Goal: Submit feedback/report problem: Leave review/rating

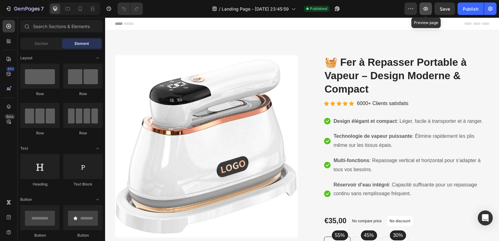
click at [422, 9] on button "button" at bounding box center [425, 8] width 12 height 12
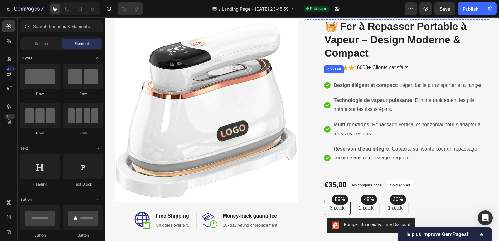
scroll to position [62, 0]
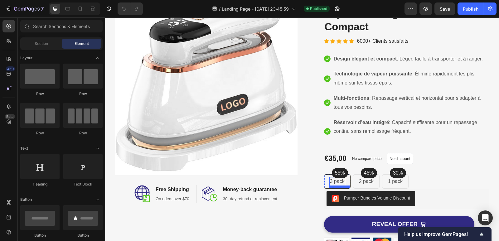
click at [337, 174] on p "55%" at bounding box center [340, 172] width 10 height 7
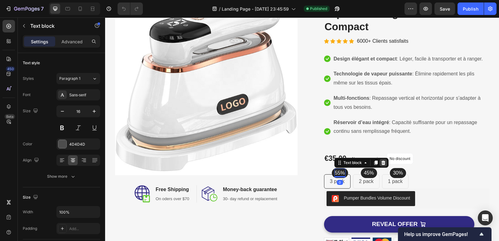
click at [379, 165] on div at bounding box center [382, 162] width 7 height 7
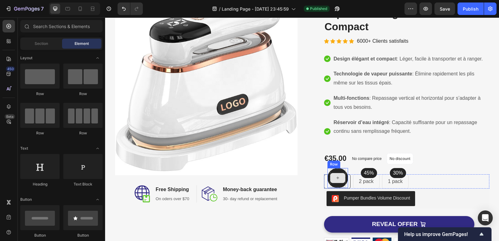
click at [336, 186] on div at bounding box center [338, 178] width 16 height 19
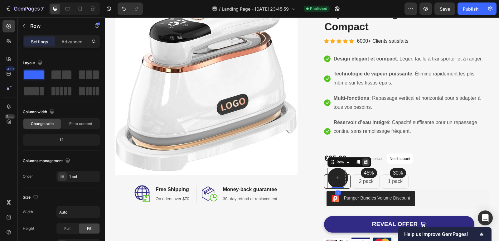
click at [362, 161] on div at bounding box center [365, 161] width 7 height 7
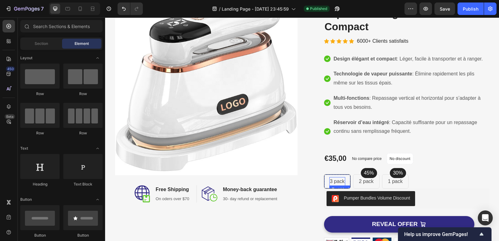
click at [341, 186] on div "3 pack Text block Row" at bounding box center [337, 181] width 27 height 14
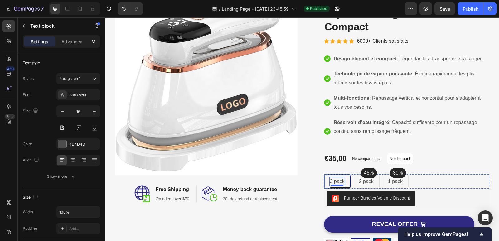
click at [324, 182] on div "3 pack Text block 0 Row" at bounding box center [337, 181] width 27 height 14
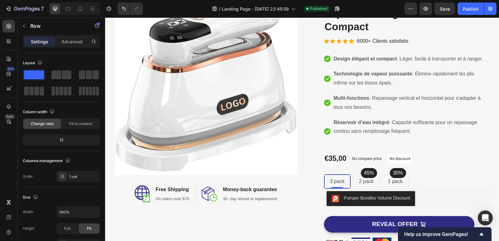
click at [324, 178] on div "3 pack Text block Row 0" at bounding box center [337, 181] width 27 height 14
click at [333, 178] on p "3 pack" at bounding box center [337, 181] width 15 height 7
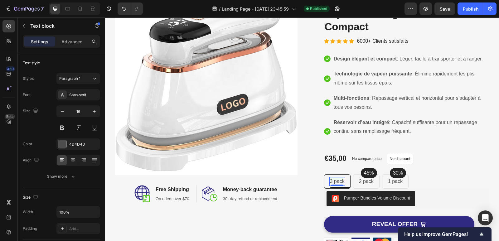
click at [335, 179] on p "3 pack" at bounding box center [337, 181] width 15 height 7
click at [335, 181] on p "3 pack" at bounding box center [337, 181] width 15 height 7
click at [336, 181] on p "3 pack" at bounding box center [337, 181] width 15 height 7
click at [344, 179] on div "3 pack Text block Row 0" at bounding box center [337, 181] width 27 height 14
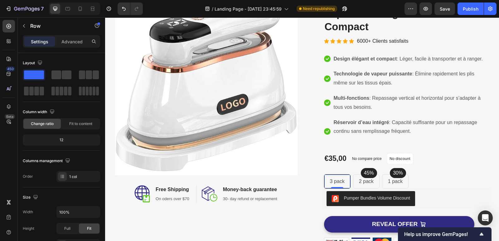
click at [340, 182] on p "3 pack" at bounding box center [337, 181] width 15 height 7
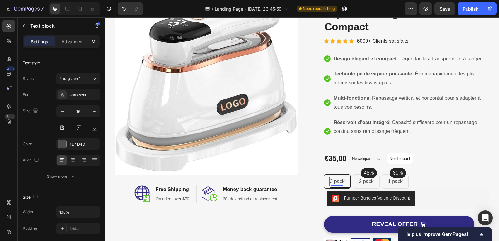
click at [343, 187] on div "Text block" at bounding box center [356, 192] width 54 height 10
drag, startPoint x: 343, startPoint y: 187, endPoint x: 336, endPoint y: 173, distance: 15.5
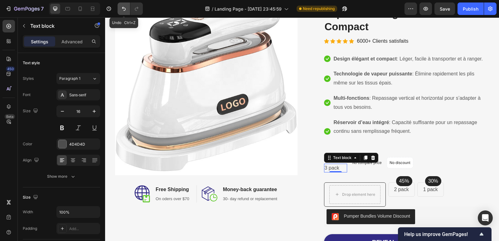
click at [125, 5] on button "Undo/Redo" at bounding box center [124, 8] width 12 height 12
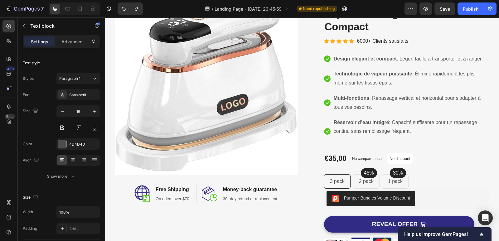
click at [339, 181] on p "3 pack" at bounding box center [337, 181] width 15 height 7
click at [345, 182] on div "3 pack Text block Row" at bounding box center [337, 181] width 27 height 14
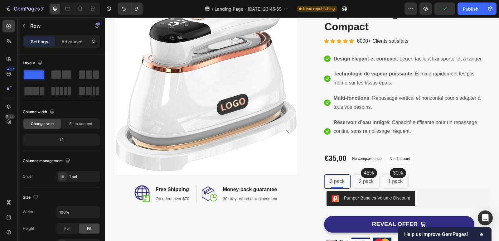
click at [331, 182] on p "3 pack" at bounding box center [337, 181] width 15 height 7
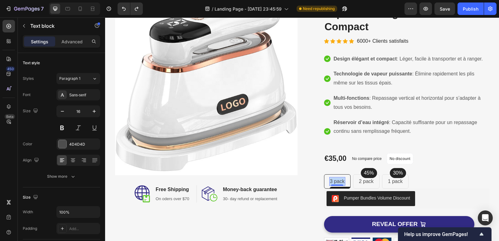
click at [331, 182] on p "3 pack" at bounding box center [337, 181] width 15 height 7
click at [351, 181] on p "2 pack" at bounding box center [351, 181] width 15 height 7
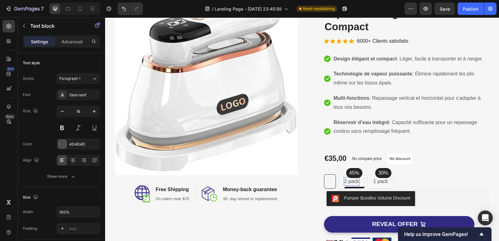
click at [351, 181] on p "2 pack" at bounding box center [351, 181] width 15 height 7
click at [364, 179] on p "1 pack" at bounding box center [366, 181] width 15 height 7
click at [365, 179] on p "1 pack" at bounding box center [366, 181] width 15 height 7
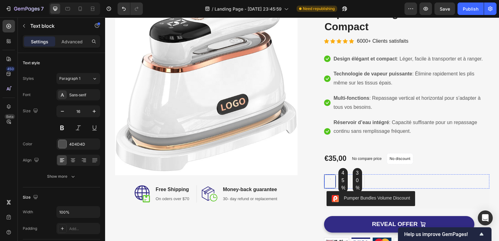
click at [324, 178] on div "Text block Row" at bounding box center [330, 181] width 12 height 14
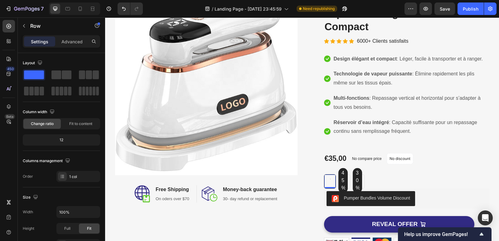
click at [331, 179] on div "Text block Row 0" at bounding box center [330, 181] width 12 height 14
click at [326, 174] on div "Text block Row 0" at bounding box center [330, 181] width 12 height 14
click at [332, 190] on div "Pumper Bundles Volume Discount" at bounding box center [406, 199] width 165 height 20
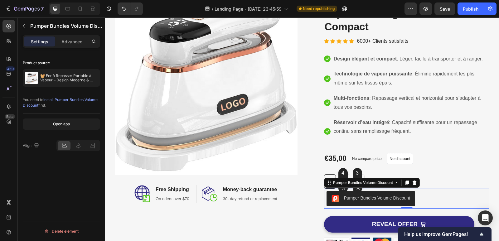
click at [320, 179] on div "Product Images 🧺 Fer à Repasser Portable à Vapeur – Design Moderne & Compact Pr…" at bounding box center [398, 164] width 182 height 342
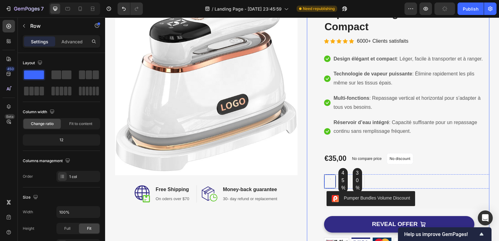
click at [324, 177] on div "Text block Row" at bounding box center [330, 181] width 12 height 14
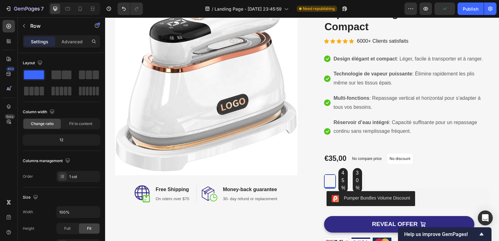
click at [326, 177] on div "Text block Row 0" at bounding box center [330, 181] width 12 height 14
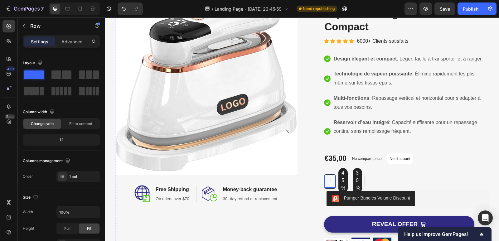
click at [373, 169] on div "Product Images 🧺 Fer à Repasser Portable à Vapeur – Design Moderne & Compact Pr…" at bounding box center [406, 164] width 165 height 342
click at [344, 187] on div "45% Text block Row" at bounding box center [342, 180] width 9 height 25
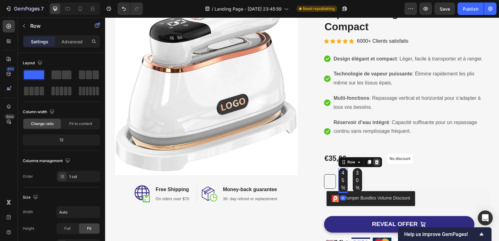
click at [374, 164] on icon at bounding box center [376, 162] width 5 height 5
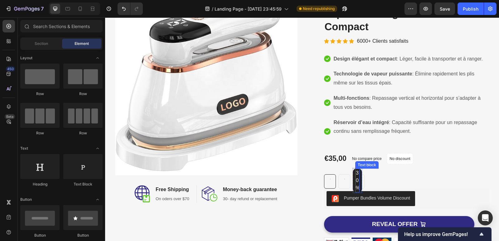
click at [356, 180] on p "30%" at bounding box center [357, 180] width 3 height 22
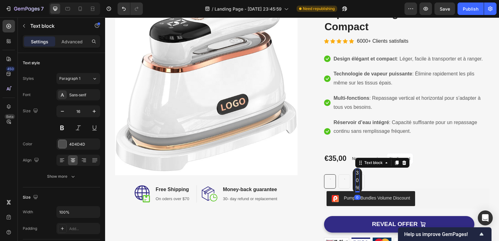
click at [402, 165] on icon at bounding box center [404, 163] width 4 height 4
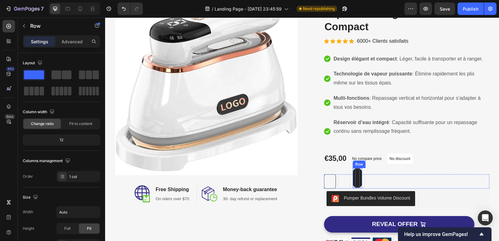
click at [357, 180] on div "Row" at bounding box center [357, 178] width 9 height 20
click at [389, 163] on icon at bounding box center [391, 162] width 4 height 4
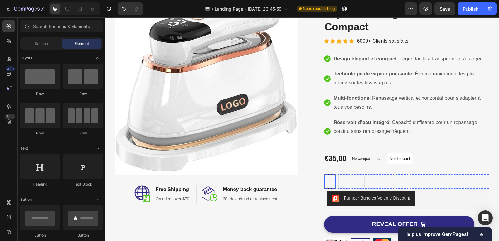
click at [324, 183] on div "Text block Row" at bounding box center [330, 181] width 12 height 14
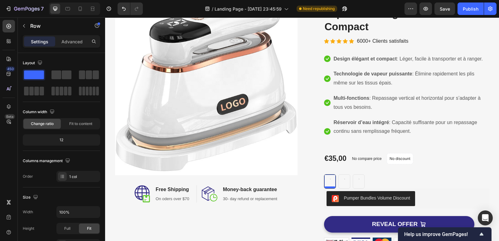
click at [331, 187] on div at bounding box center [329, 187] width 11 height 2
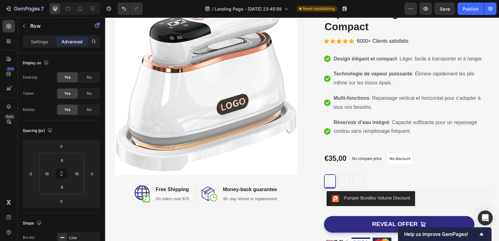
drag, startPoint x: 331, startPoint y: 187, endPoint x: 334, endPoint y: 176, distance: 11.3
click at [334, 176] on div "Text block Row 0 Text block Row Text block Row Row" at bounding box center [406, 181] width 165 height 14
click at [340, 180] on div "Text block Row" at bounding box center [344, 181] width 12 height 14
click at [353, 180] on div "Text block Row" at bounding box center [359, 181] width 12 height 14
drag, startPoint x: 363, startPoint y: 182, endPoint x: 378, endPoint y: 182, distance: 15.0
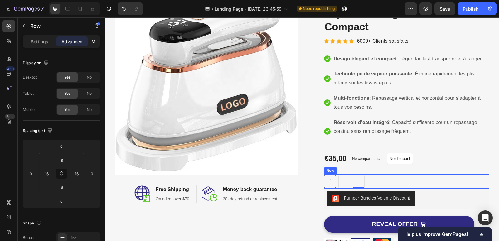
click at [373, 182] on div "Text block Row Text block Row Text block Row 0 Row" at bounding box center [406, 181] width 165 height 14
click at [393, 182] on div "Text block Row Text block Row Text block Row Row 0" at bounding box center [406, 181] width 165 height 14
click at [360, 167] on icon at bounding box center [362, 168] width 5 height 5
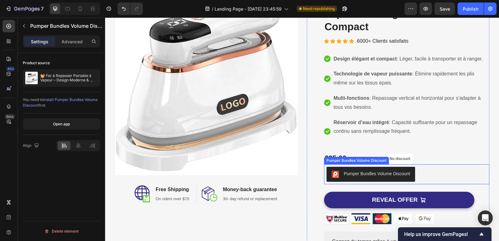
click at [389, 173] on div "Pumper Bundles Volume Discount" at bounding box center [377, 174] width 66 height 7
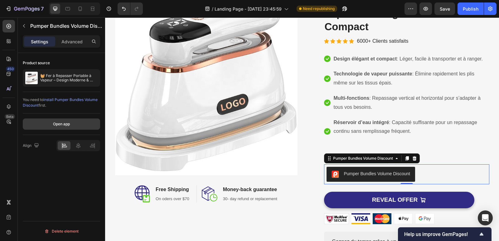
click at [71, 124] on button "Open app" at bounding box center [61, 123] width 77 height 11
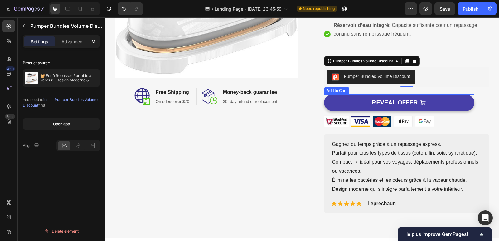
scroll to position [187, 0]
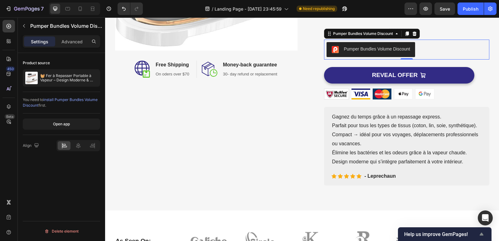
click at [463, 232] on span "Help us improve GemPages!" at bounding box center [441, 234] width 74 height 6
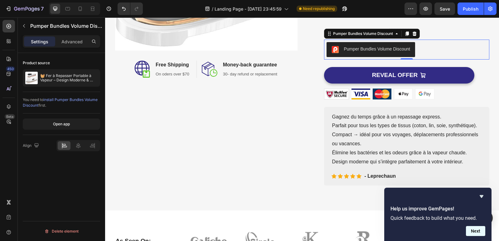
click at [478, 233] on button "Next" at bounding box center [475, 231] width 19 height 10
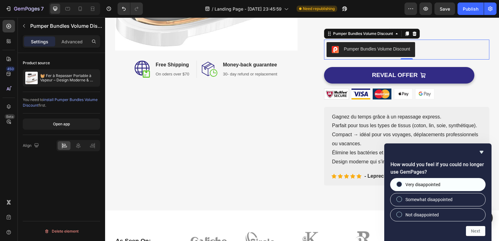
click at [448, 187] on label "Very disappointed" at bounding box center [437, 184] width 95 height 12
click at [401, 186] on input "Very disappointed" at bounding box center [399, 184] width 4 height 4
radio input "true"
click at [476, 227] on button "Next" at bounding box center [475, 231] width 19 height 10
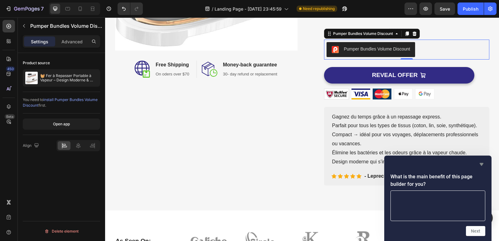
click at [484, 164] on icon "Hide survey" at bounding box center [481, 164] width 7 height 7
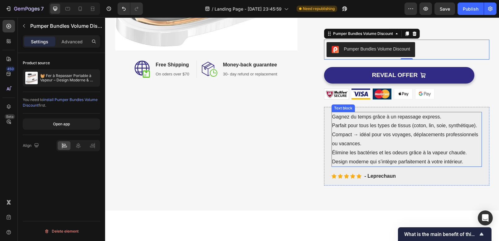
scroll to position [31, 0]
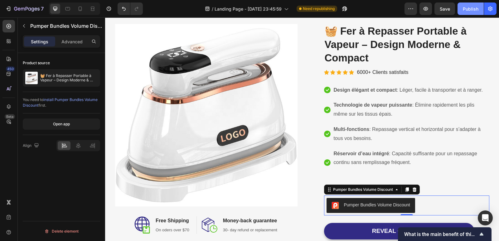
click at [476, 8] on div "Publish" at bounding box center [471, 9] width 16 height 7
